Goal: Task Accomplishment & Management: Use online tool/utility

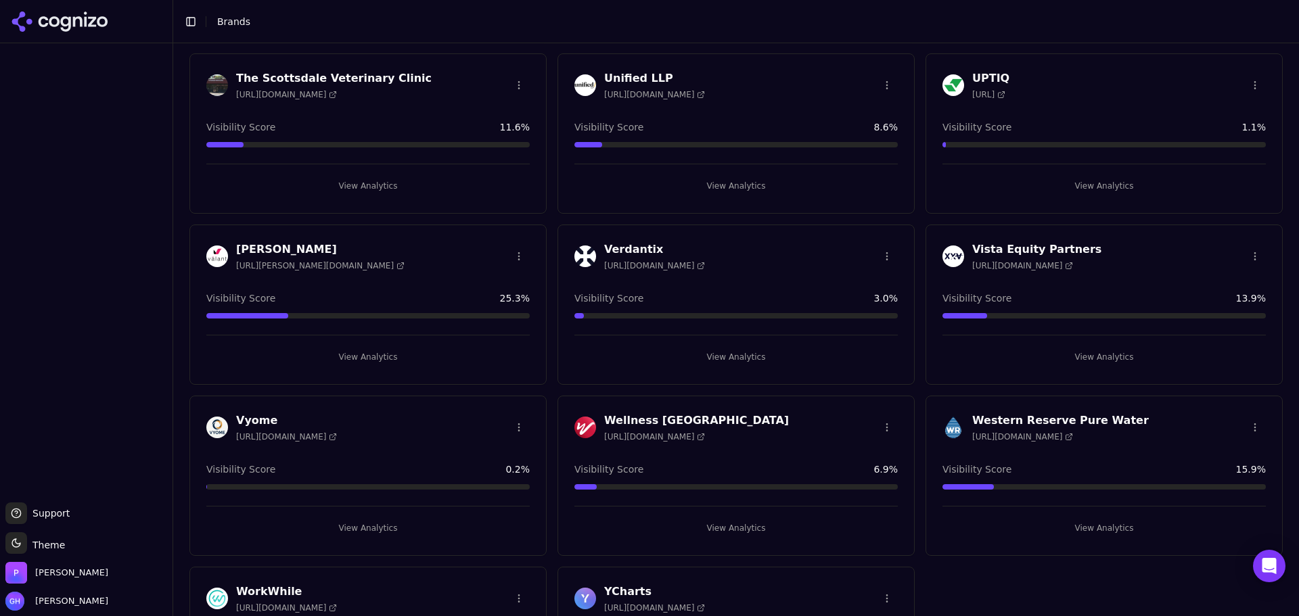
scroll to position [3581, 0]
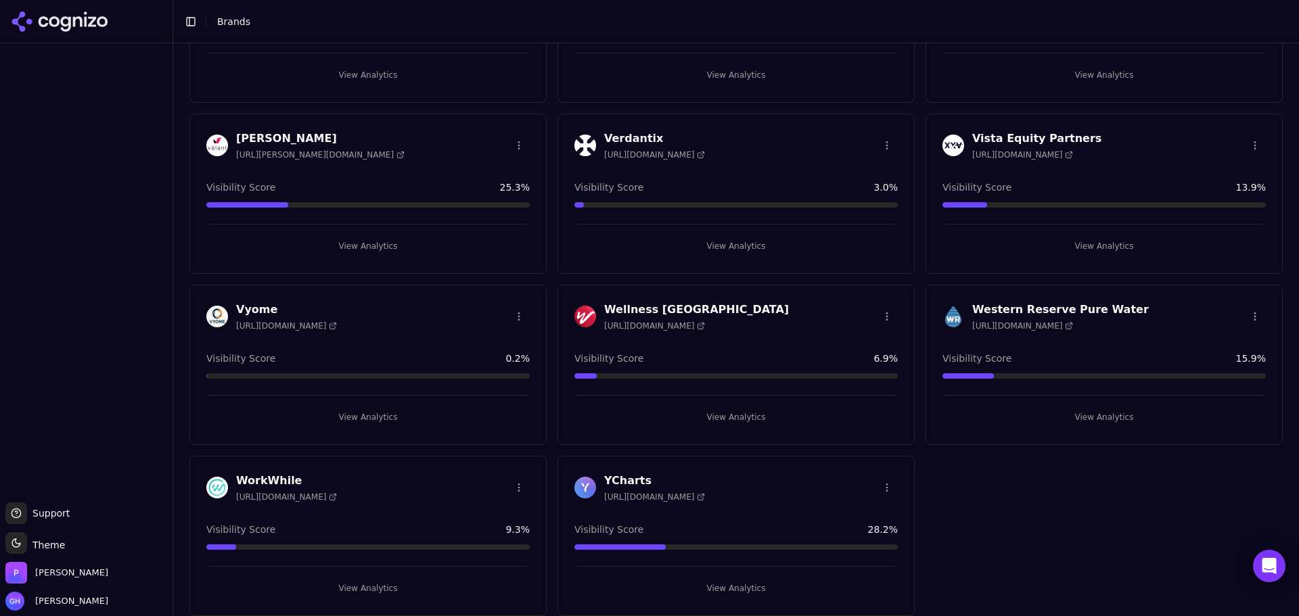
click at [717, 584] on button "View Analytics" at bounding box center [735, 589] width 323 height 22
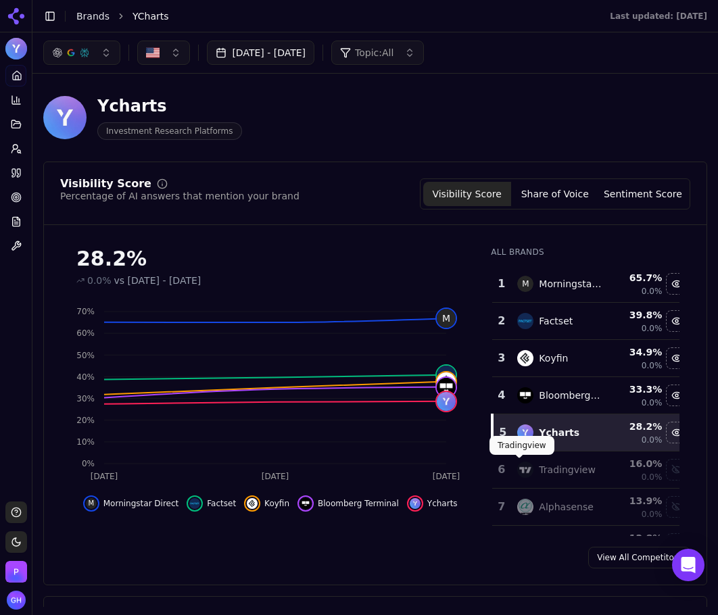
click at [682, 450] on div "28.2% 0.0% vs [DATE] - [DATE] Oct 6 [DATE] [DATE] 0% 10% 20% 30% 40% 50% 60% 70…" at bounding box center [375, 386] width 663 height 300
click at [564, 193] on button "Share of Voice" at bounding box center [555, 194] width 88 height 24
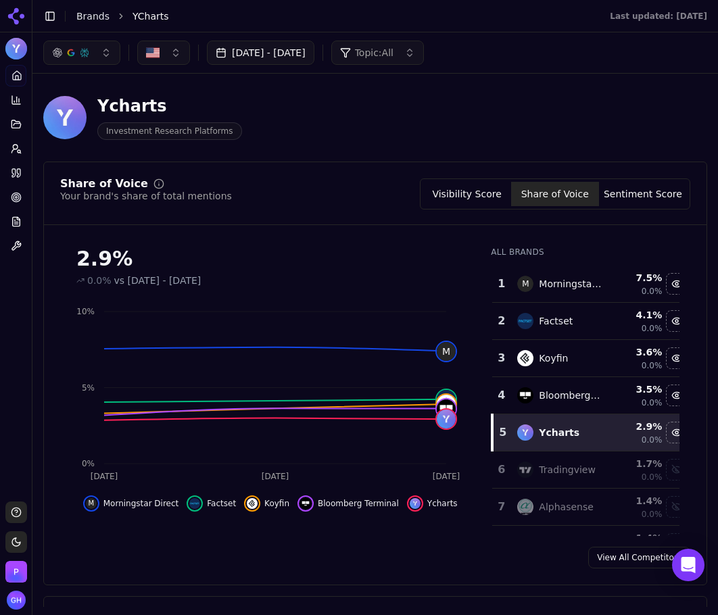
click at [629, 189] on button "Sentiment Score" at bounding box center [643, 194] width 88 height 24
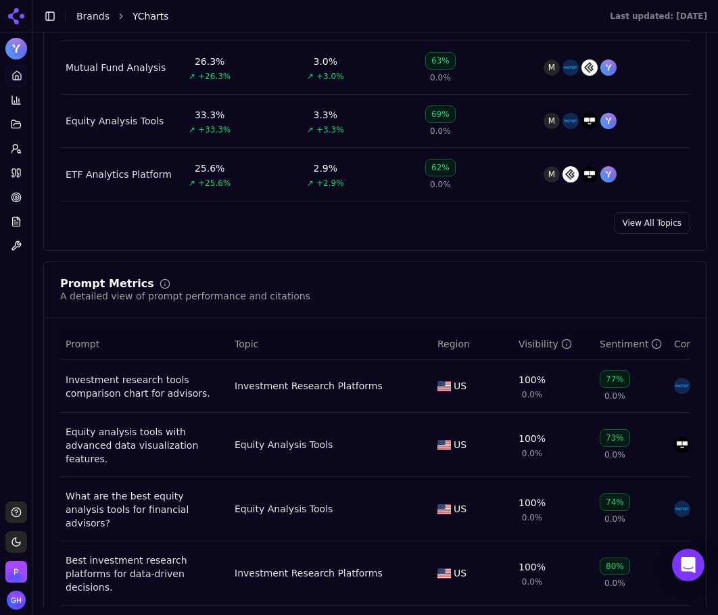
scroll to position [879, 0]
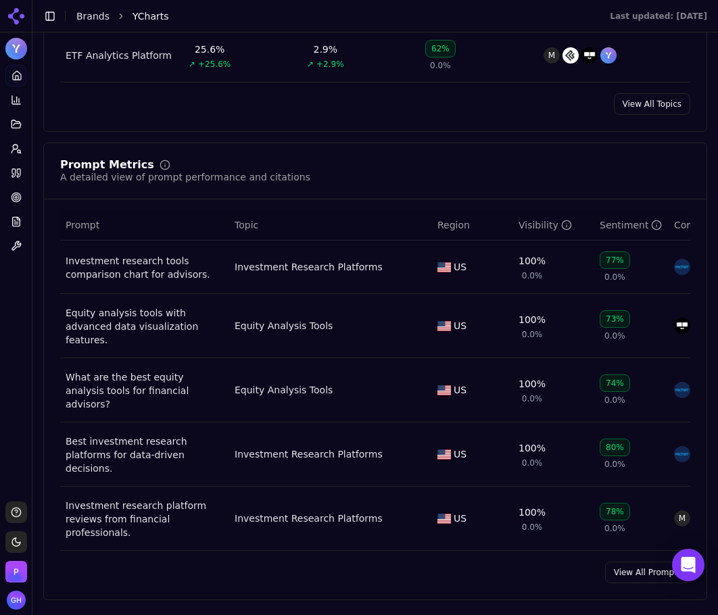
click at [638, 562] on link "View All Prompts" at bounding box center [647, 573] width 85 height 22
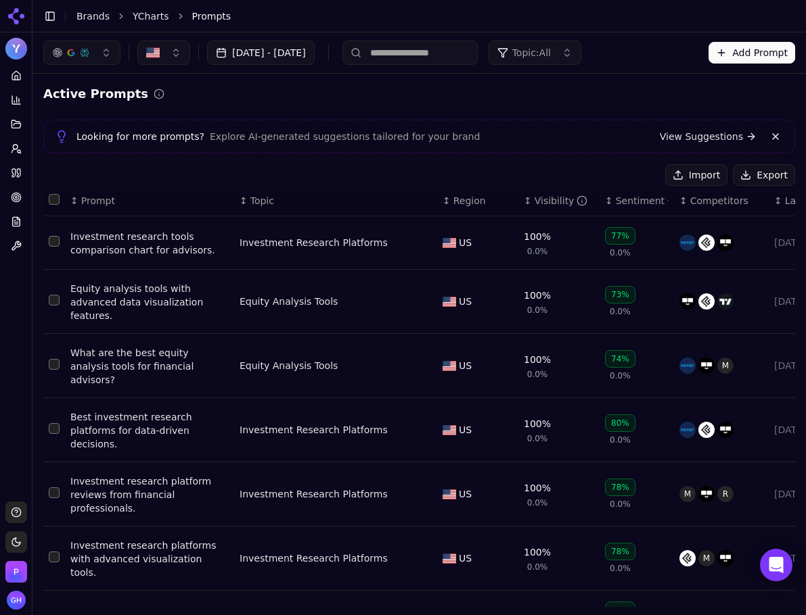
click at [743, 181] on button "Export" at bounding box center [763, 175] width 62 height 22
click at [12, 169] on icon at bounding box center [13, 173] width 3 height 8
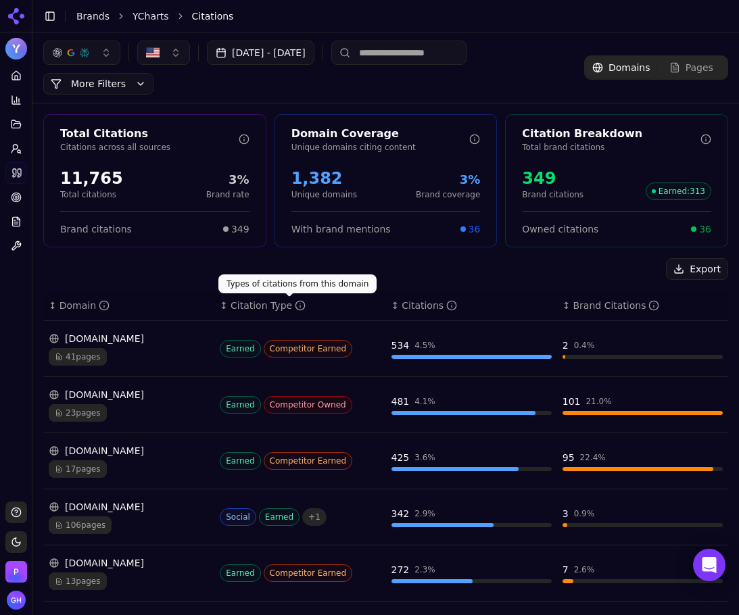
click at [256, 271] on div "Export" at bounding box center [385, 269] width 685 height 22
click at [213, 265] on div "Export" at bounding box center [385, 269] width 685 height 22
click at [504, 269] on div "Export" at bounding box center [385, 269] width 685 height 22
drag, startPoint x: 692, startPoint y: 273, endPoint x: 686, endPoint y: 270, distance: 7.0
click at [692, 273] on button "Export" at bounding box center [697, 269] width 62 height 22
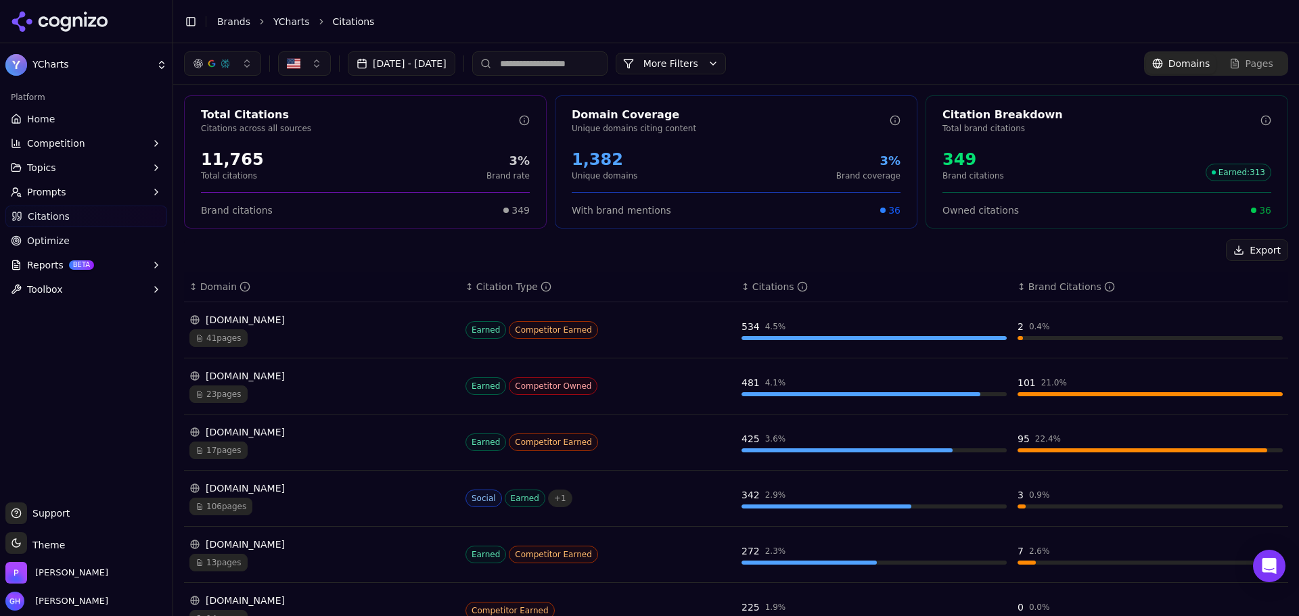
click at [88, 23] on icon at bounding box center [60, 21] width 98 height 20
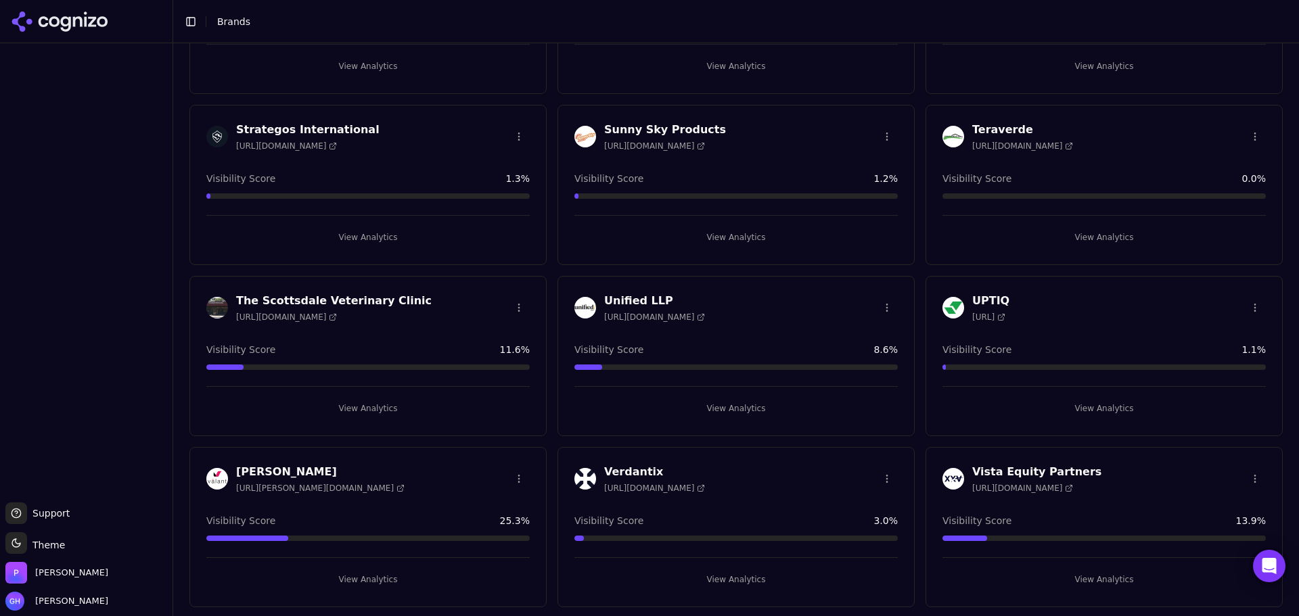
scroll to position [3517, 0]
